Goal: Task Accomplishment & Management: Use online tool/utility

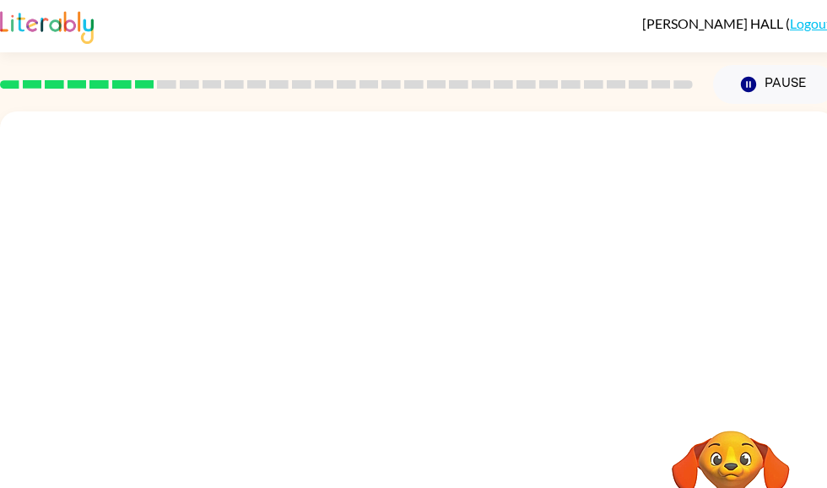
scroll to position [62, 0]
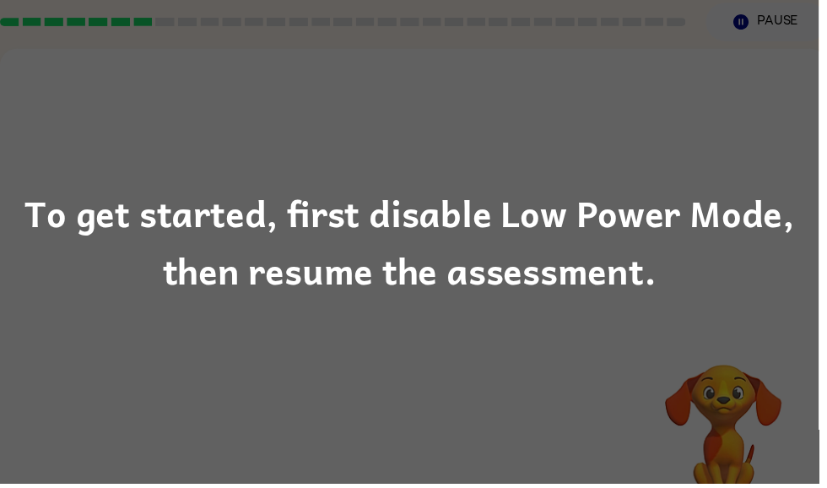
click at [729, 208] on div "To get started, first disable Low Power Mode, then resume the assessment." at bounding box center [413, 243] width 827 height 115
click at [582, 235] on div "To get started, first disable Low Power Mode, then resume the assessment." at bounding box center [413, 243] width 827 height 115
click at [596, 294] on div "To get started, first disable Low Power Mode, then resume the assessment." at bounding box center [413, 243] width 827 height 115
click at [532, 263] on div "To get started, first disable Low Power Mode, then resume the assessment." at bounding box center [413, 243] width 827 height 115
click at [532, 262] on div "To get started, first disable Low Power Mode, then resume the assessment." at bounding box center [413, 243] width 827 height 115
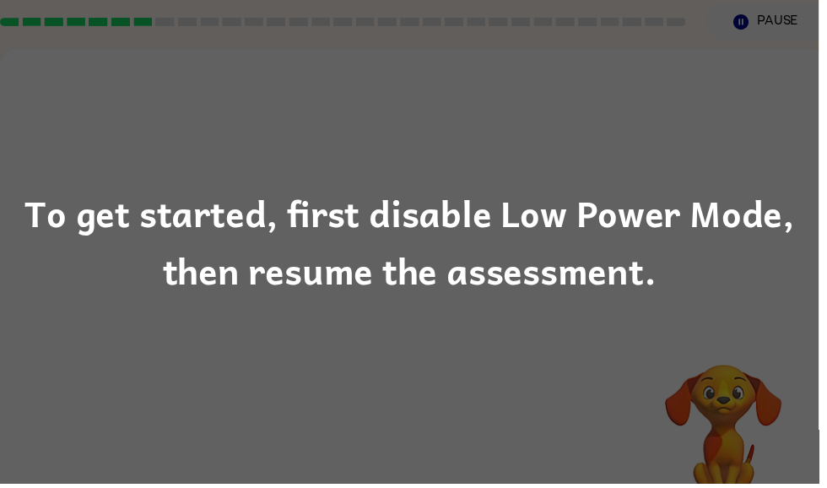
click at [492, 242] on div "To get started, first disable Low Power Mode, then resume the assessment." at bounding box center [413, 243] width 827 height 115
click at [486, 283] on div "To get started, first disable Low Power Mode, then resume the assessment." at bounding box center [413, 243] width 827 height 115
click at [488, 274] on div "To get started, first disable Low Power Mode, then resume the assessment." at bounding box center [413, 243] width 827 height 115
click at [488, 273] on div "To get started, first disable Low Power Mode, then resume the assessment." at bounding box center [413, 243] width 827 height 115
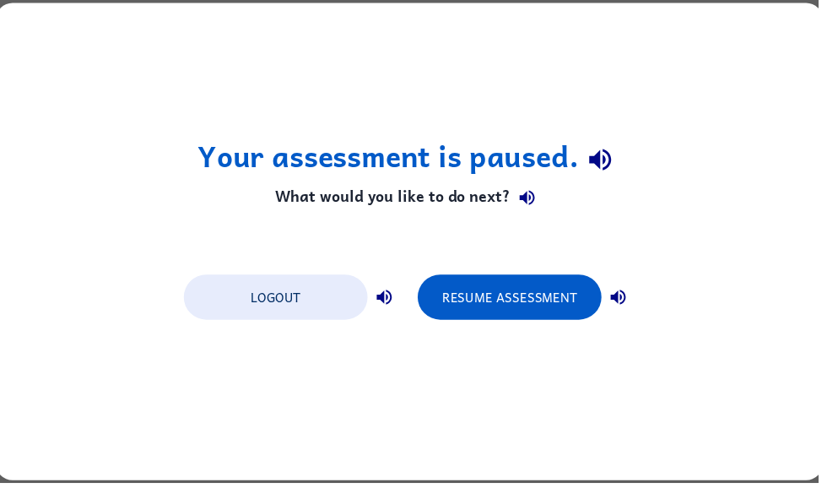
scroll to position [0, 0]
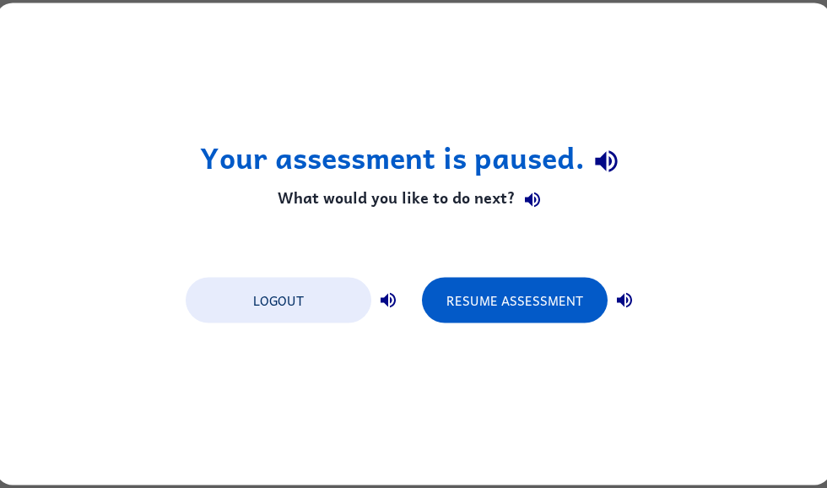
click at [543, 307] on button "Resume Assessment" at bounding box center [515, 301] width 186 height 46
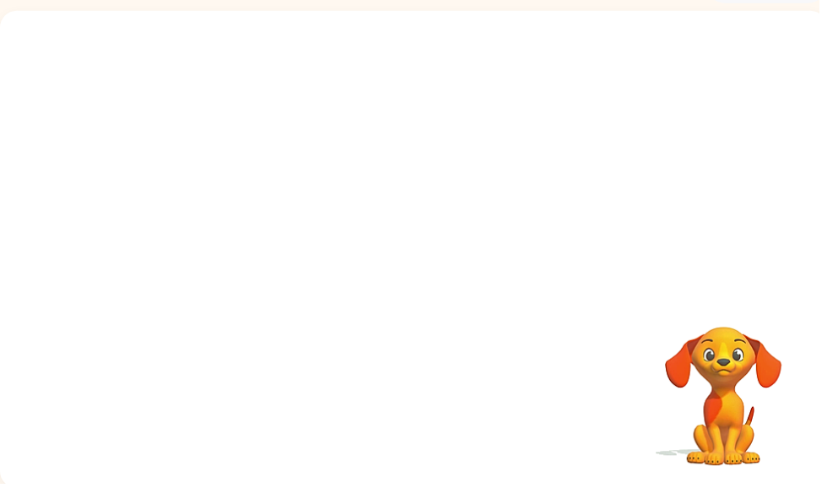
scroll to position [101, 0]
click at [733, 309] on icon "button" at bounding box center [730, 306] width 24 height 24
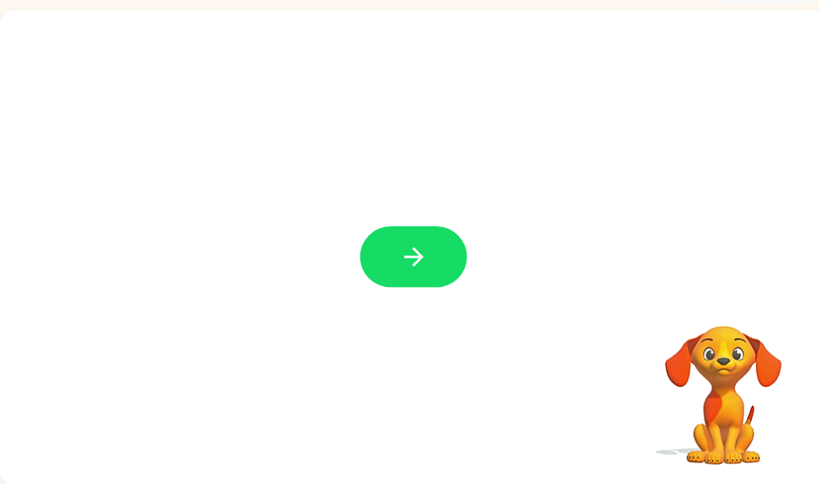
click at [429, 276] on button "button" at bounding box center [418, 260] width 108 height 62
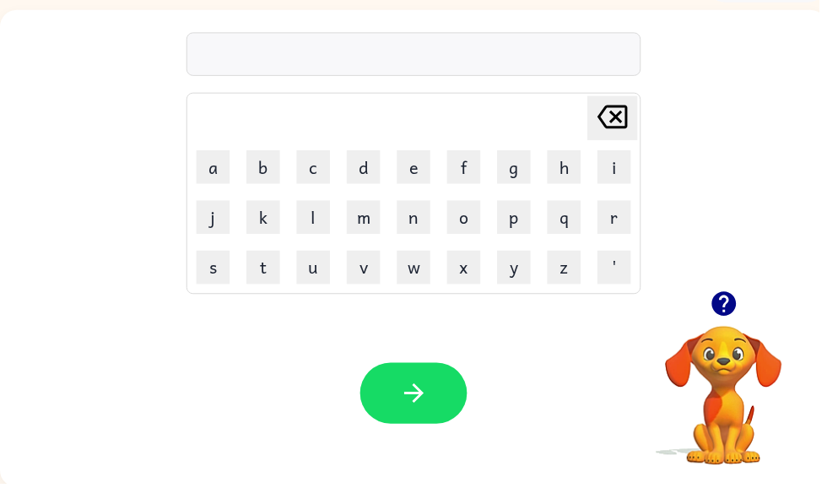
click at [492, 48] on div at bounding box center [417, 55] width 459 height 44
click at [444, 410] on button "button" at bounding box center [418, 397] width 108 height 62
click at [736, 298] on icon "button" at bounding box center [730, 306] width 24 height 24
click at [734, 310] on video "Your browser must support playing .mp4 files to use Literably. Please try using…" at bounding box center [730, 387] width 169 height 169
click at [424, 400] on icon "button" at bounding box center [416, 396] width 19 height 19
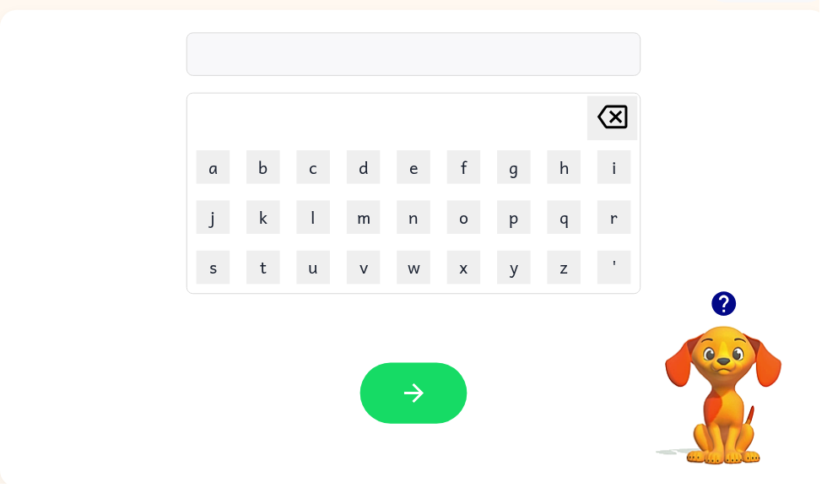
click at [724, 294] on icon "button" at bounding box center [731, 307] width 30 height 30
click at [435, 398] on button "button" at bounding box center [418, 397] width 108 height 62
click at [441, 413] on button "button" at bounding box center [418, 397] width 108 height 62
click at [434, 413] on button "button" at bounding box center [418, 397] width 108 height 62
click at [428, 397] on icon "button" at bounding box center [418, 397] width 30 height 30
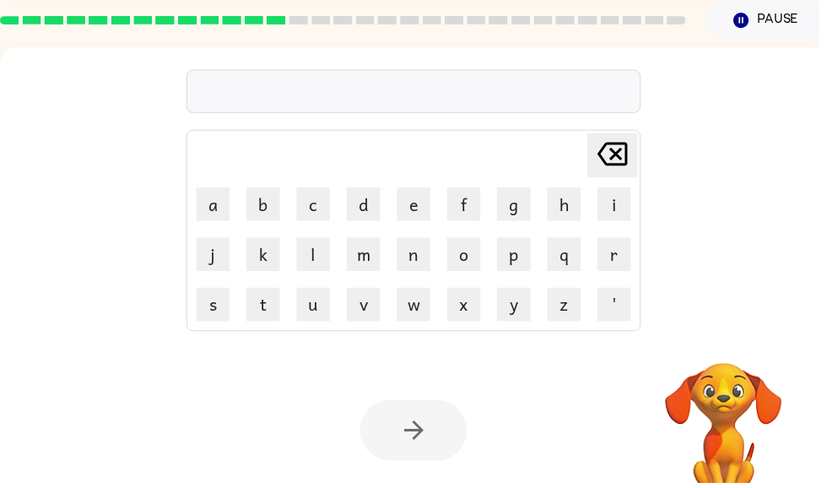
scroll to position [65, 0]
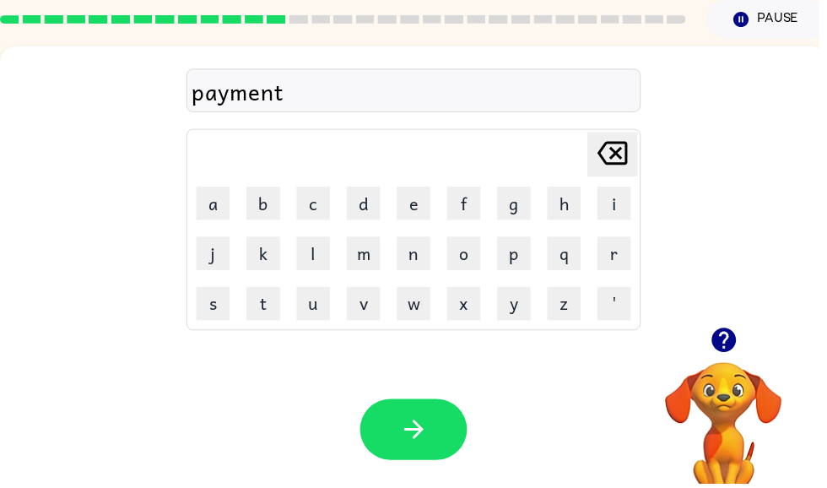
click at [453, 443] on button "button" at bounding box center [418, 433] width 108 height 62
click at [486, 87] on div at bounding box center [417, 91] width 459 height 44
click at [420, 437] on icon "button" at bounding box center [418, 433] width 30 height 30
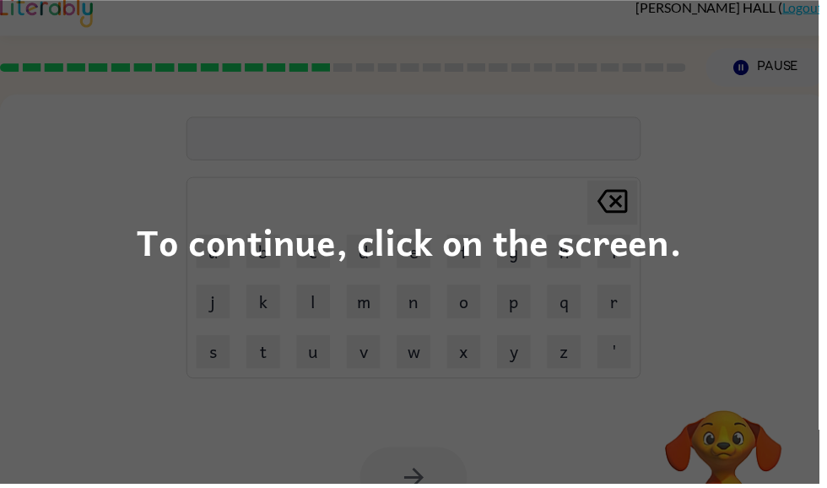
scroll to position [0, 0]
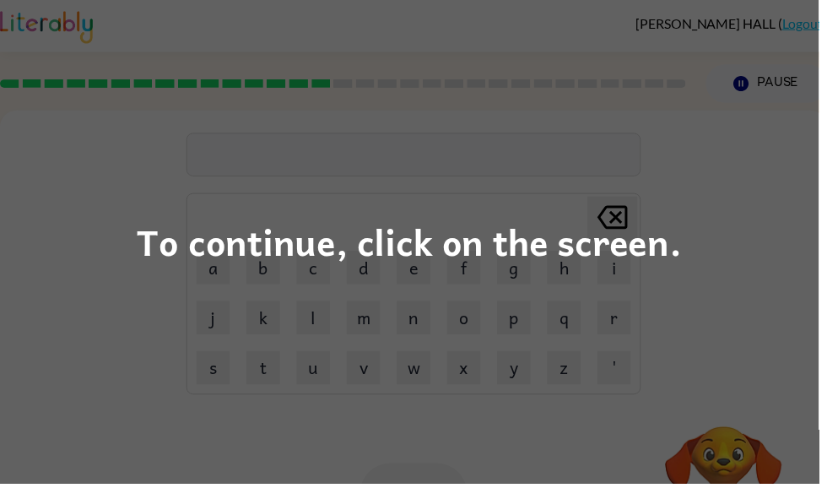
click at [197, 290] on div "To continue, click on the screen." at bounding box center [413, 244] width 827 height 488
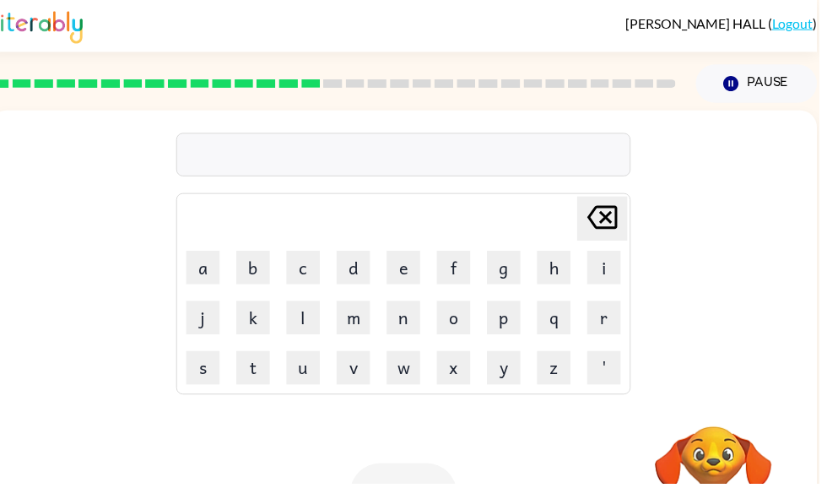
scroll to position [0, 10]
click at [298, 332] on button "l" at bounding box center [306, 321] width 34 height 34
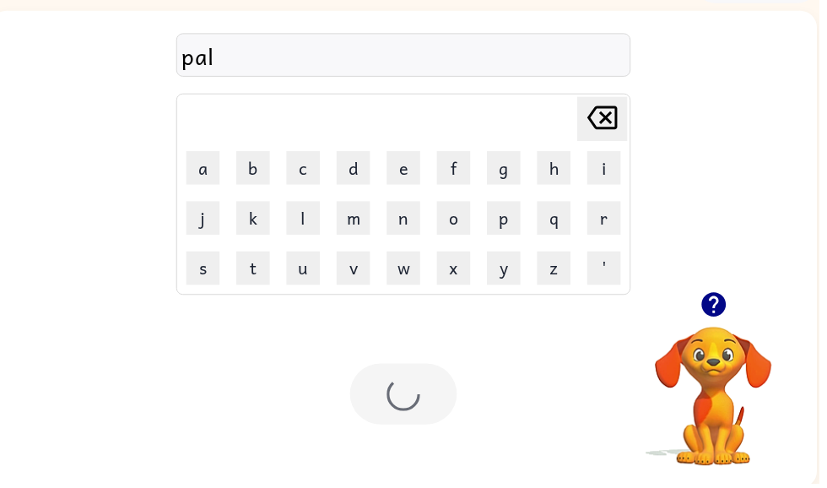
scroll to position [101, 0]
click at [720, 316] on icon "button" at bounding box center [721, 307] width 30 height 30
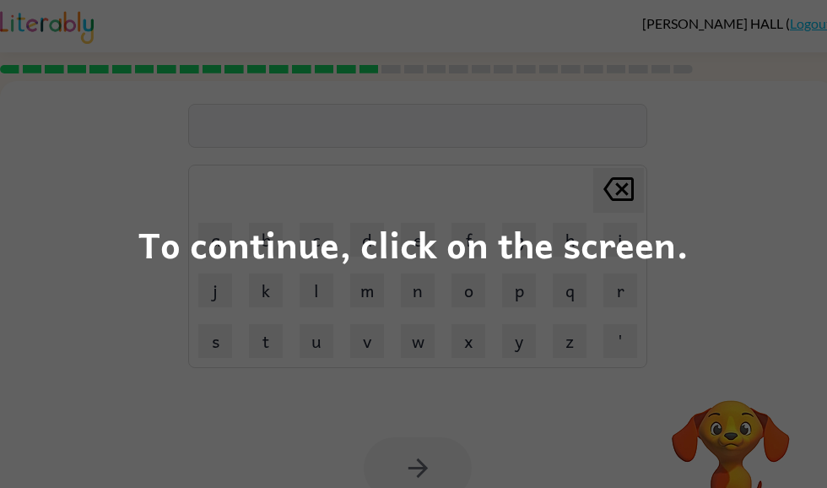
click at [144, 197] on div "To continue, click on the screen." at bounding box center [413, 244] width 827 height 488
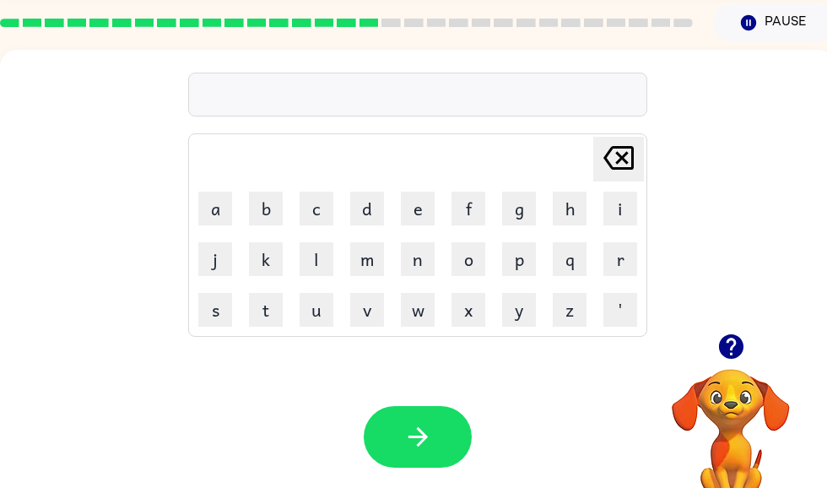
scroll to position [62, 0]
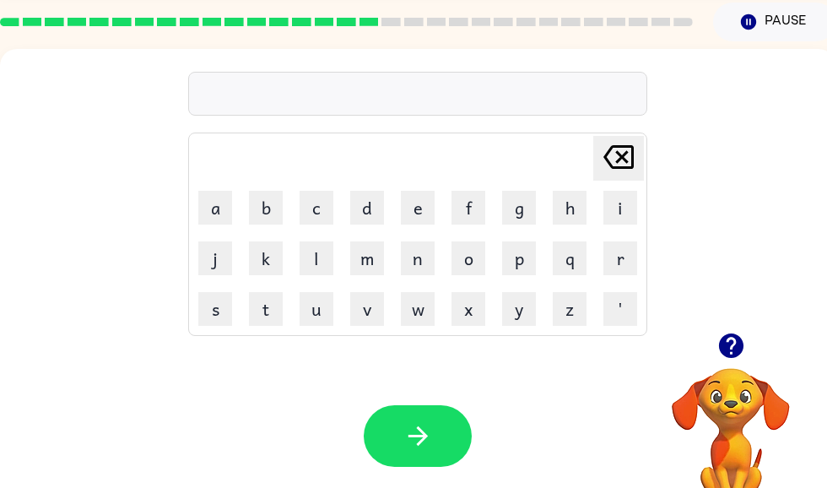
click at [217, 317] on button "s" at bounding box center [215, 309] width 34 height 34
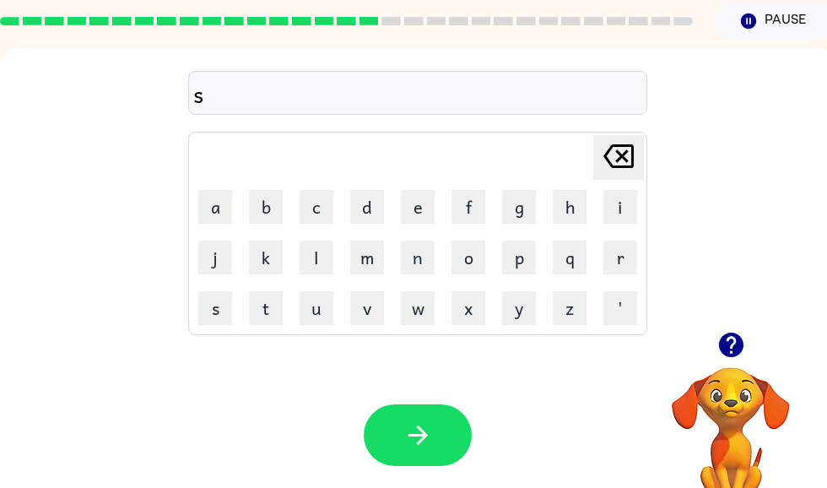
click at [737, 335] on icon "button" at bounding box center [731, 345] width 30 height 30
click at [425, 436] on icon "button" at bounding box center [416, 434] width 19 height 19
click at [417, 453] on button "button" at bounding box center [418, 435] width 108 height 62
click at [419, 417] on button "button" at bounding box center [418, 435] width 108 height 62
click at [430, 429] on icon "button" at bounding box center [418, 435] width 30 height 30
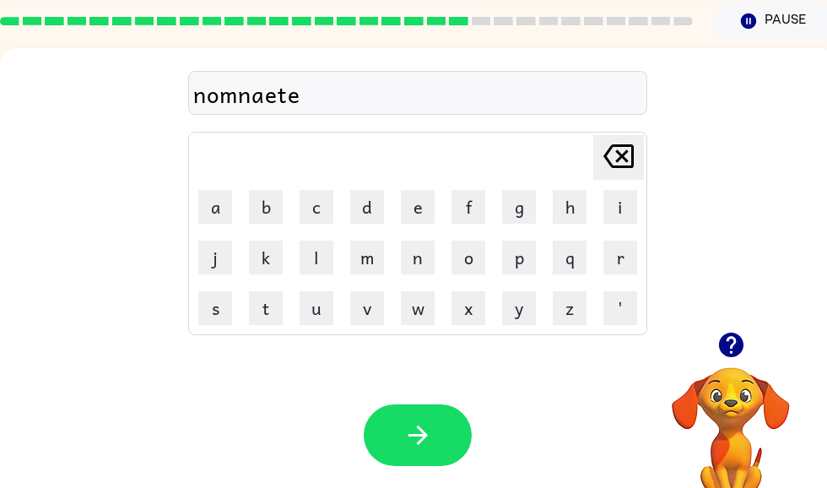
click at [412, 436] on icon "button" at bounding box center [416, 434] width 19 height 19
click at [426, 428] on icon "button" at bounding box center [418, 435] width 30 height 30
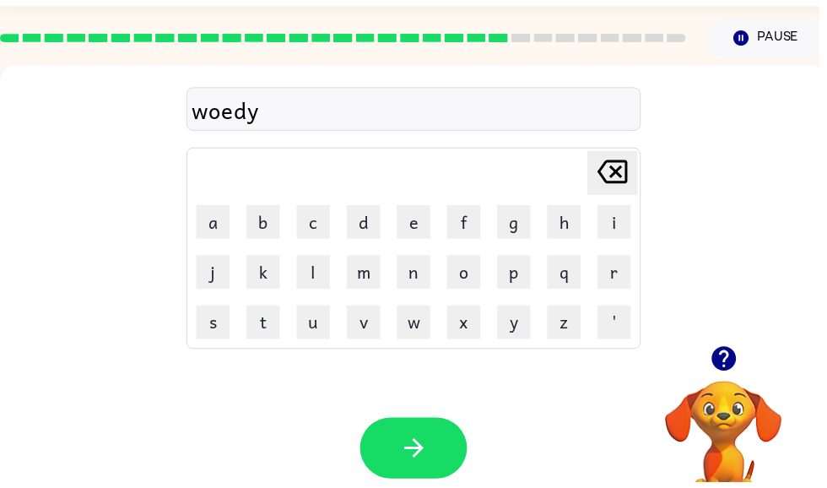
scroll to position [0, 0]
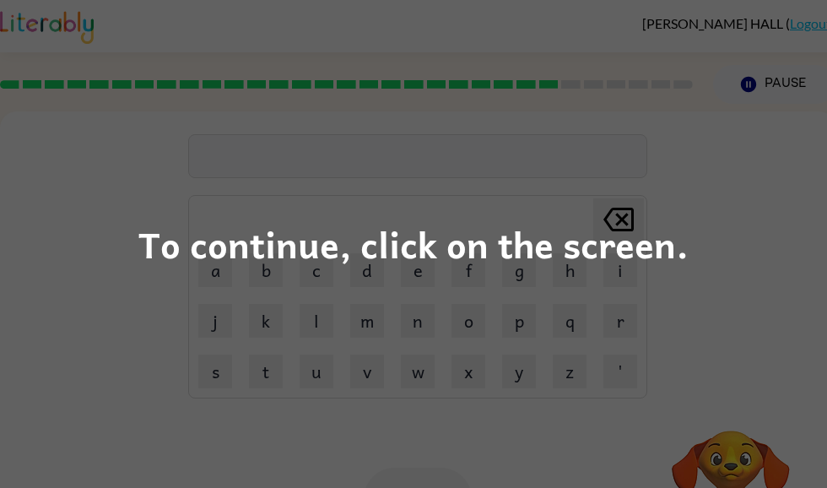
click at [539, 248] on div "To continue, click on the screen." at bounding box center [413, 243] width 550 height 57
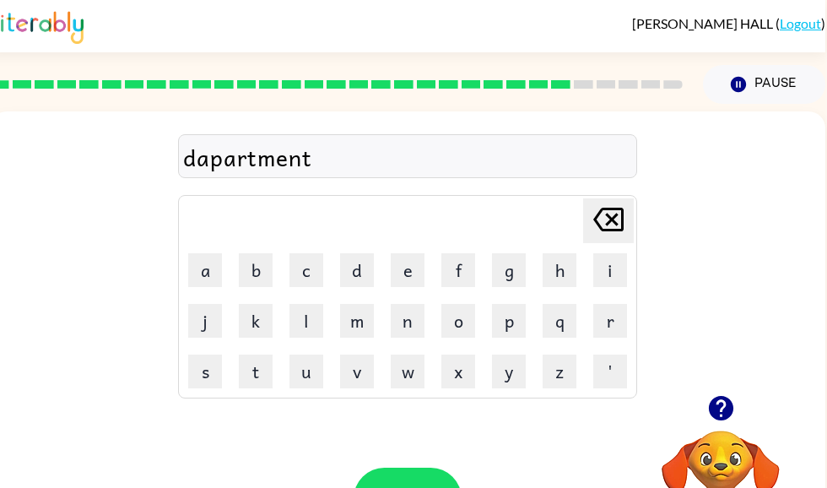
scroll to position [0, 10]
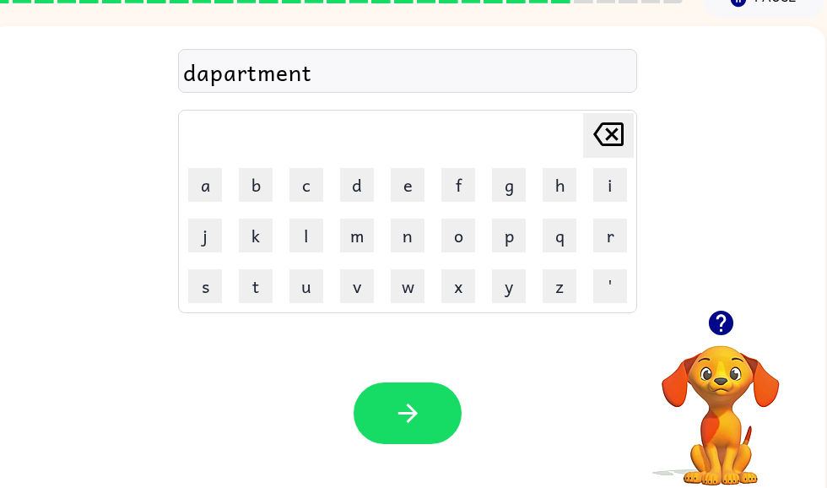
click at [434, 404] on button "button" at bounding box center [407, 413] width 108 height 62
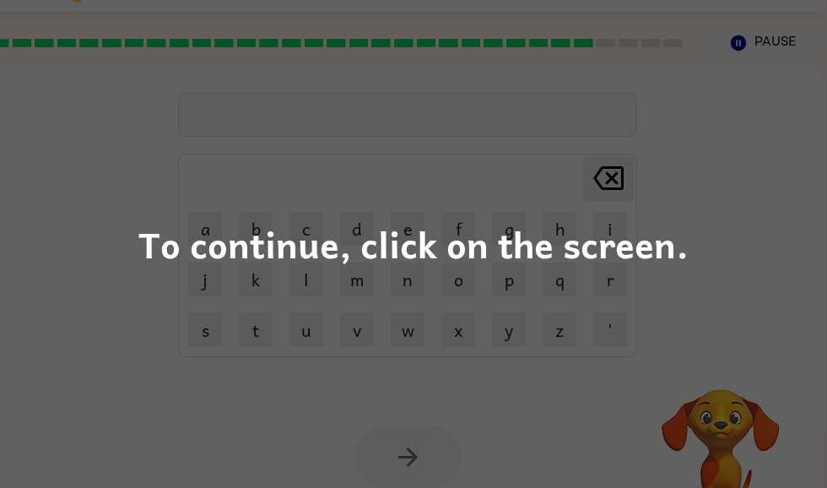
click at [672, 218] on div "To continue, click on the screen." at bounding box center [413, 243] width 550 height 57
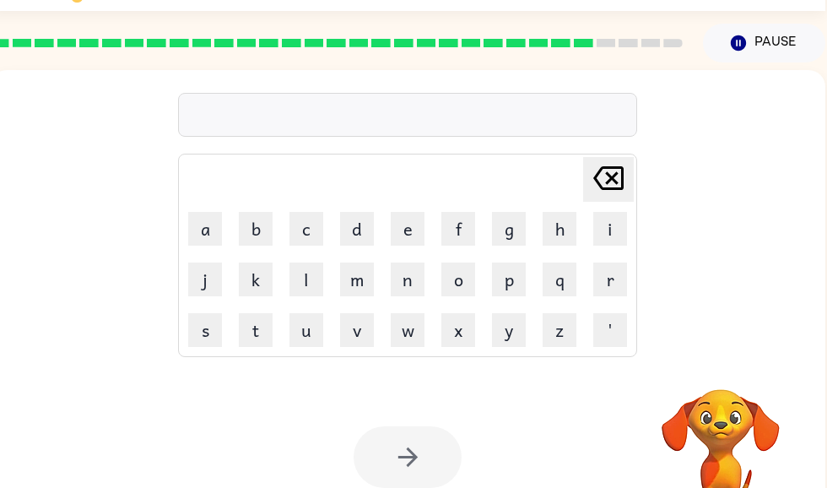
scroll to position [42, 0]
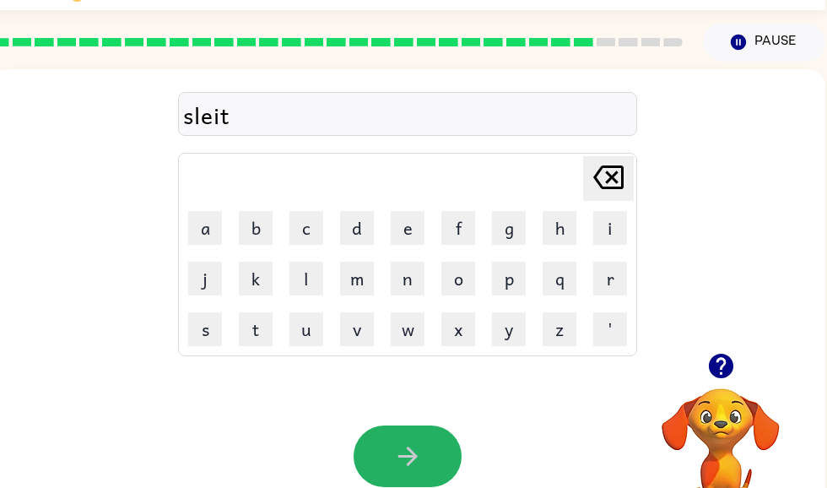
click at [413, 451] on icon "button" at bounding box center [408, 456] width 30 height 30
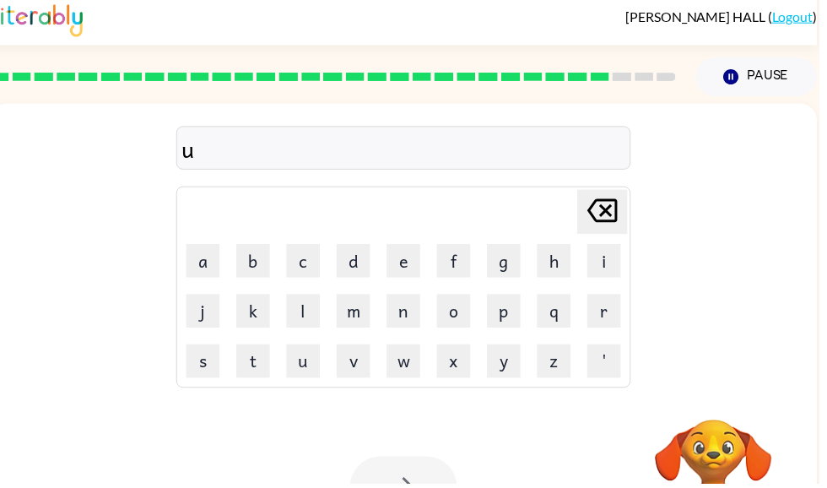
scroll to position [7, 0]
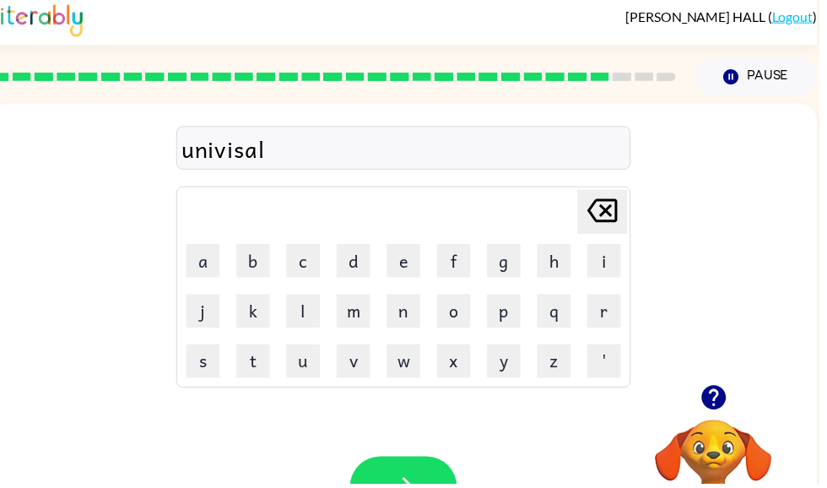
click at [415, 470] on button "button" at bounding box center [407, 492] width 108 height 62
click at [429, 470] on button "button" at bounding box center [407, 492] width 108 height 62
click at [436, 466] on button "button" at bounding box center [407, 492] width 108 height 62
